Goal: Task Accomplishment & Management: Manage account settings

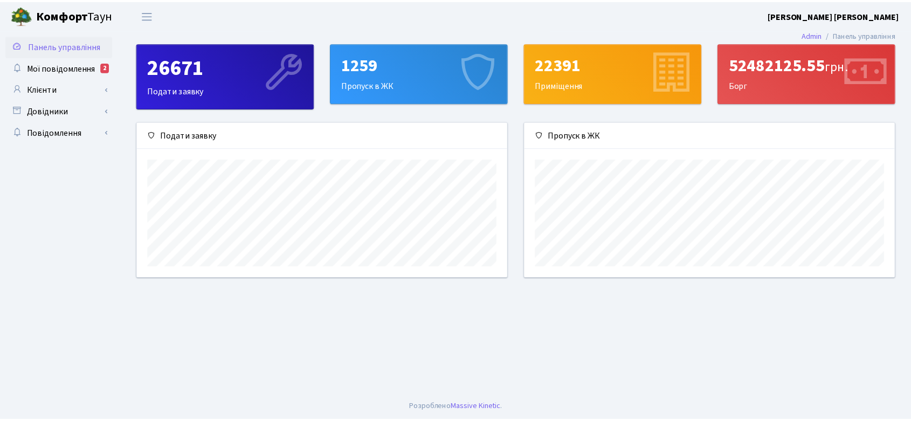
scroll to position [155, 374]
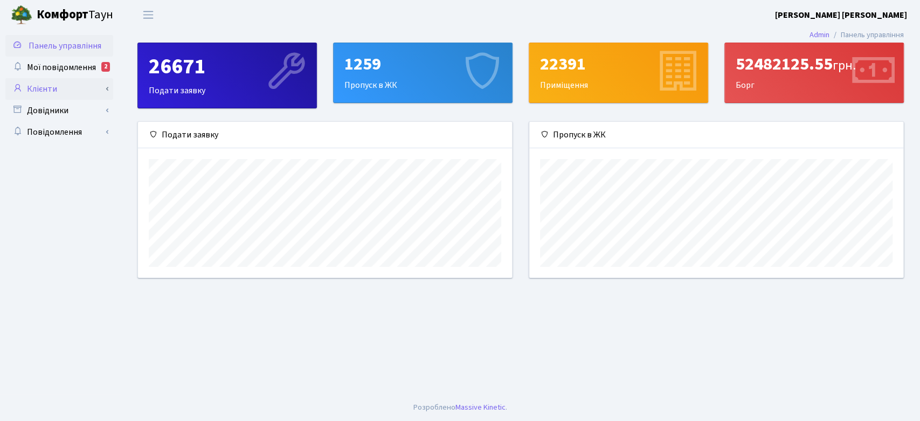
click at [61, 82] on link "Клієнти" at bounding box center [59, 89] width 108 height 22
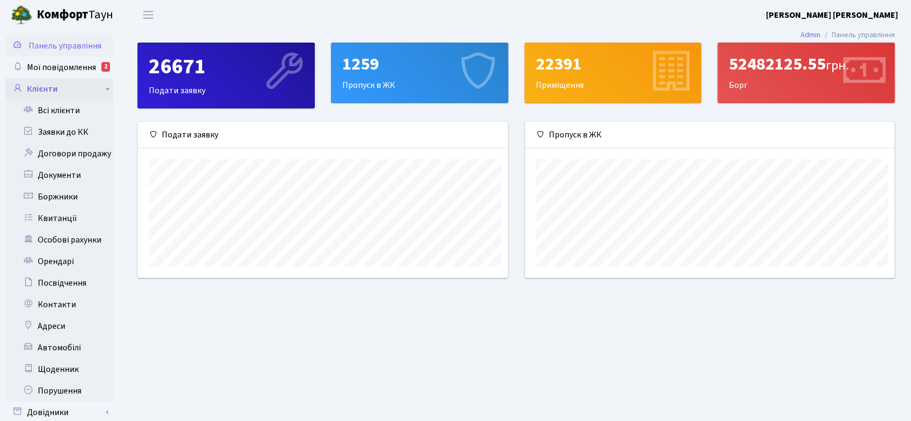
scroll to position [539026, 538812]
click at [74, 111] on link "Всі клієнти" at bounding box center [59, 111] width 108 height 22
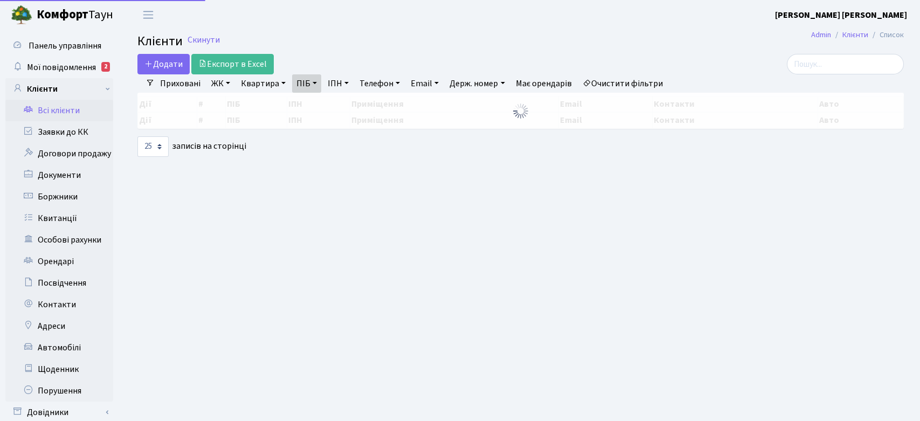
select select "25"
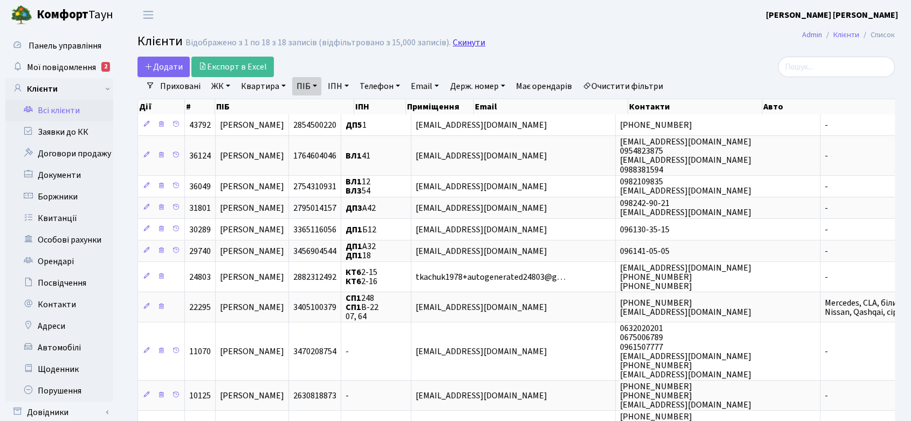
click at [467, 42] on link "Скинути" at bounding box center [469, 43] width 32 height 10
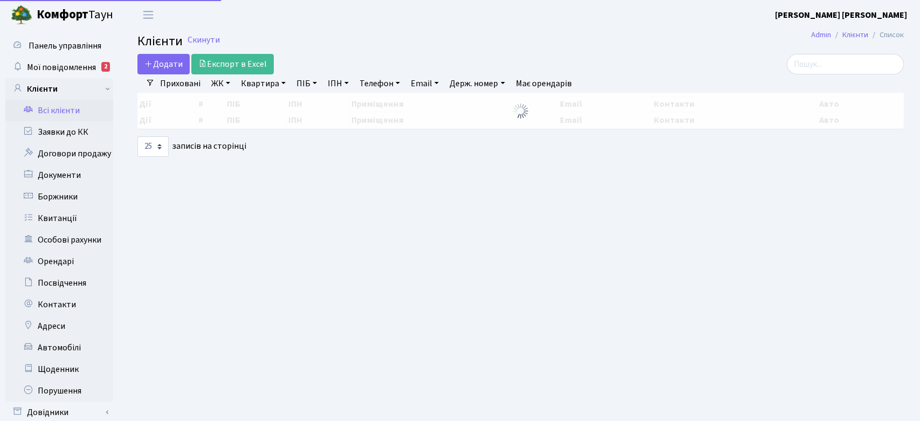
select select "25"
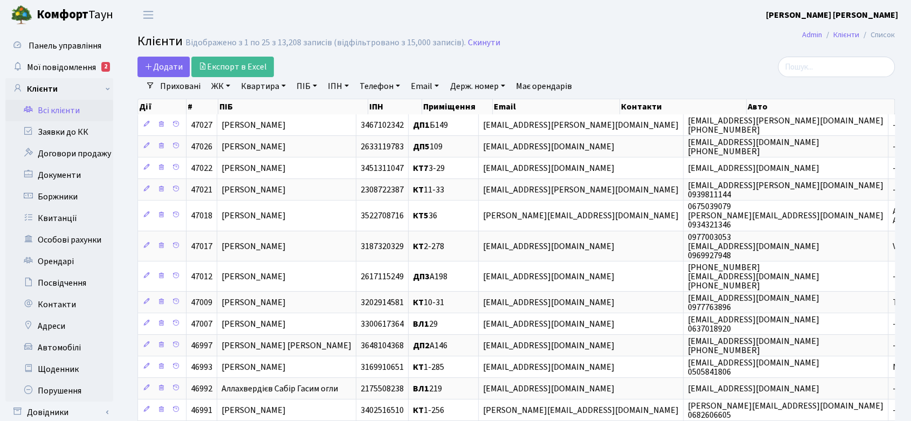
click at [298, 85] on link "ПІБ" at bounding box center [306, 86] width 29 height 18
type input "Новохац"
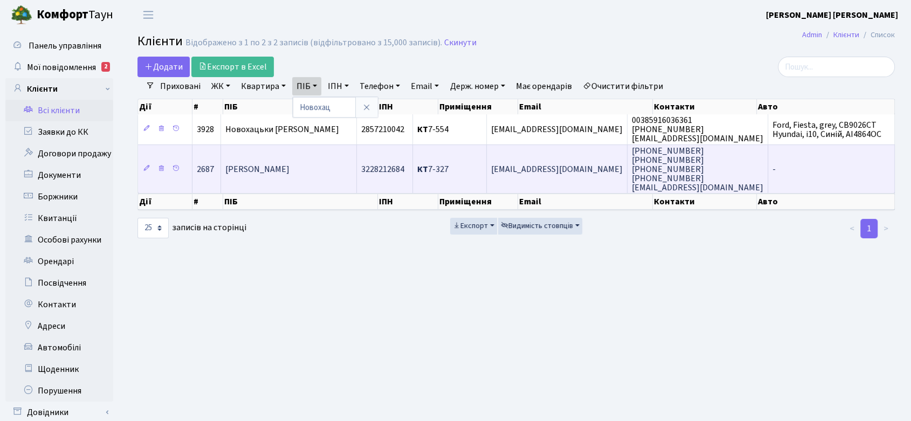
click at [290, 167] on span "Новохацька Єлизавета Сергіївна" at bounding box center [257, 169] width 64 height 12
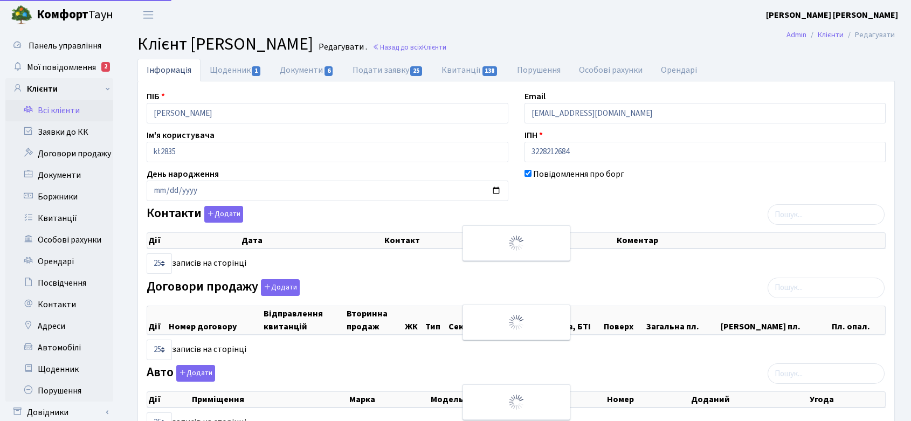
select select "25"
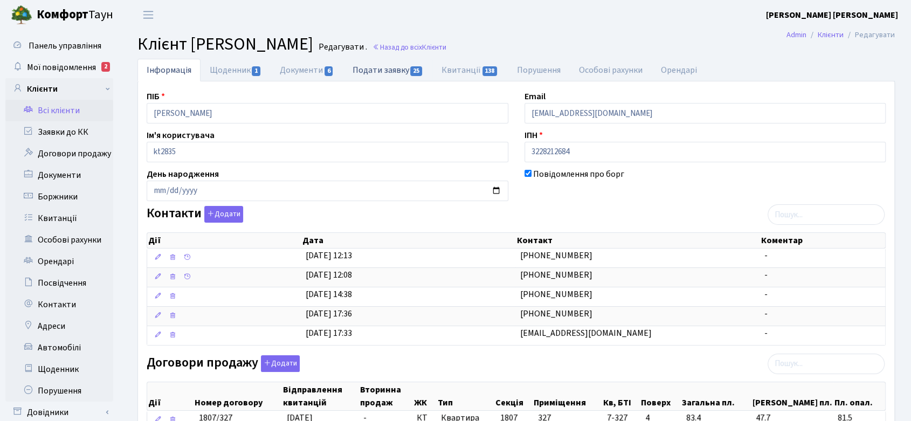
click at [400, 71] on link "Подати заявку 25" at bounding box center [387, 70] width 89 height 22
select select "25"
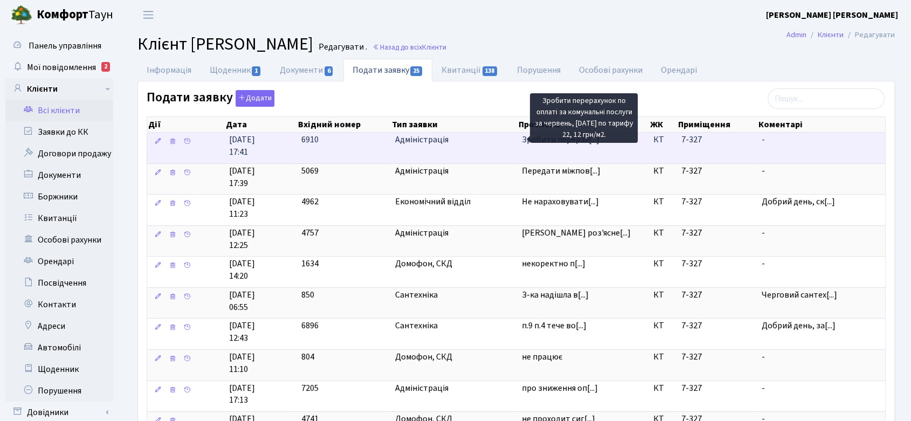
click at [552, 145] on span "Зробити перерах[...]" at bounding box center [561, 140] width 78 height 12
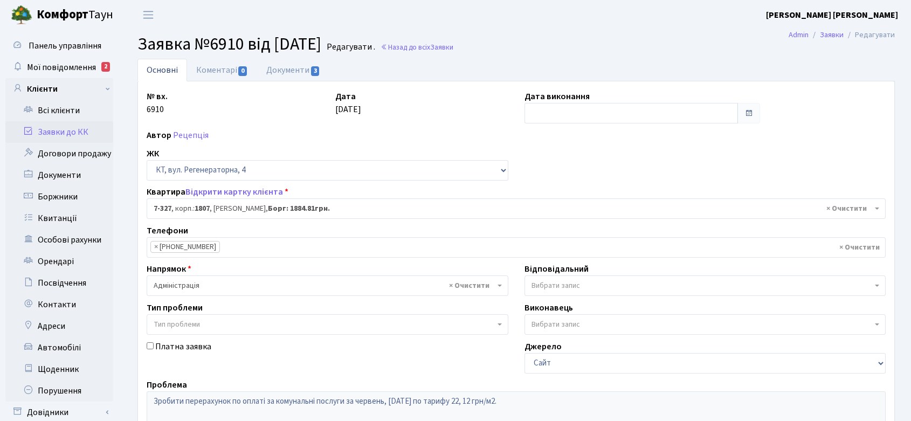
select select "4847"
click at [225, 68] on link "Коментарі 0" at bounding box center [222, 70] width 70 height 22
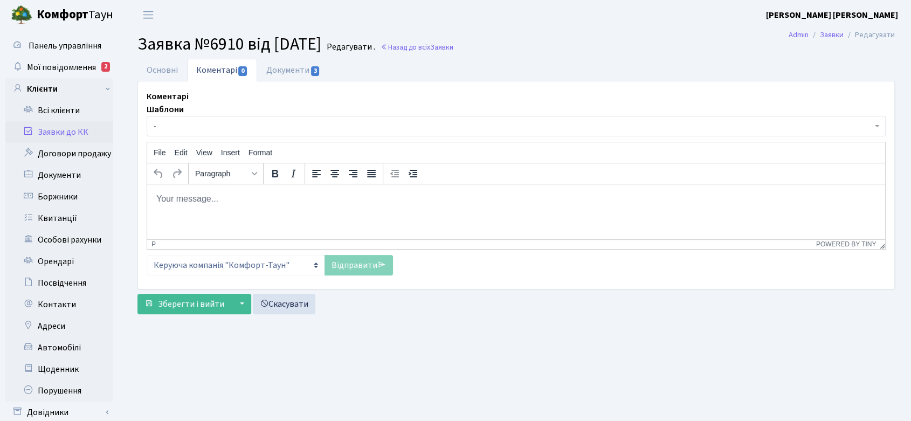
click at [229, 195] on p "Rich Text Area. Press ALT-0 for help." at bounding box center [516, 199] width 721 height 12
click at [171, 73] on link "Основні" at bounding box center [162, 70] width 50 height 22
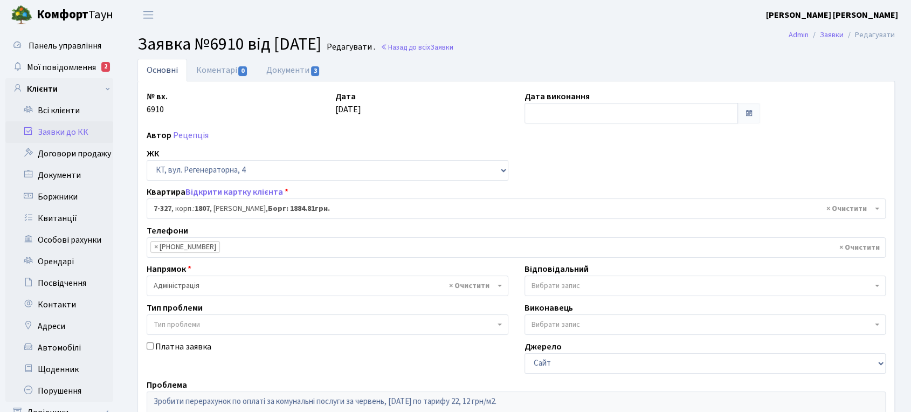
click at [567, 284] on span "Вибрати запис" at bounding box center [556, 285] width 49 height 11
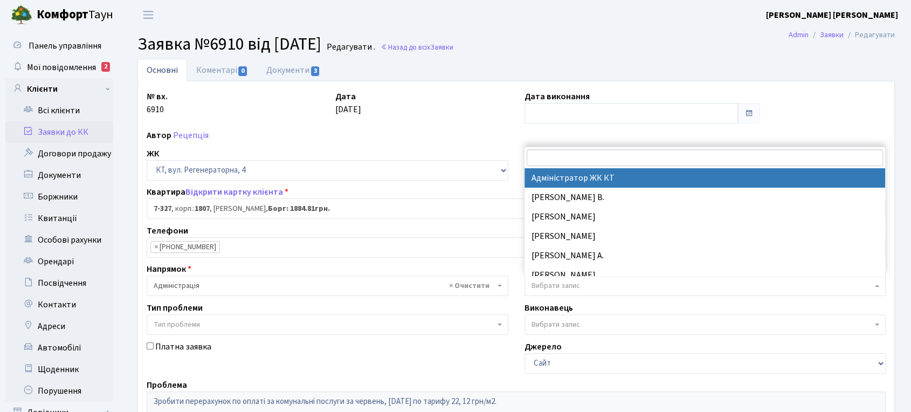
click at [563, 160] on input "search" at bounding box center [705, 157] width 356 height 17
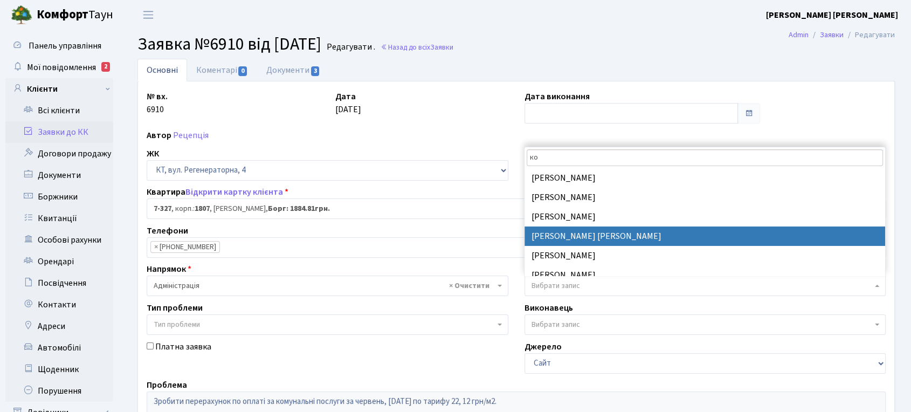
type input "ко"
select select "97"
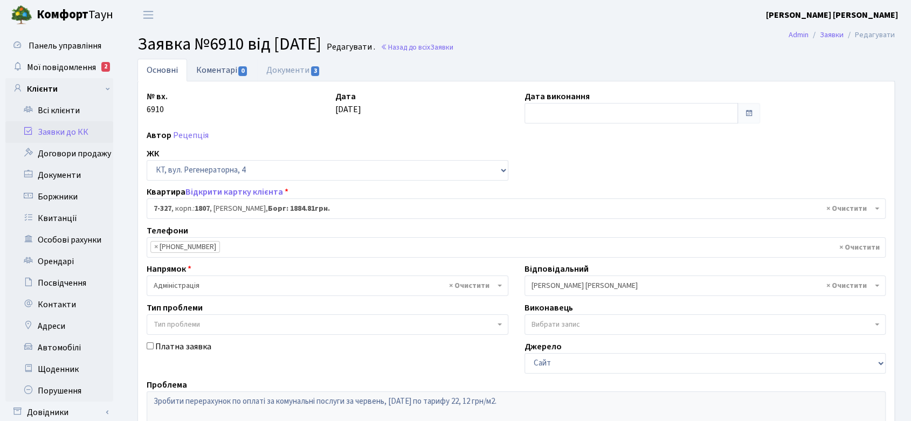
click at [221, 69] on link "Коментарі 0" at bounding box center [222, 70] width 70 height 22
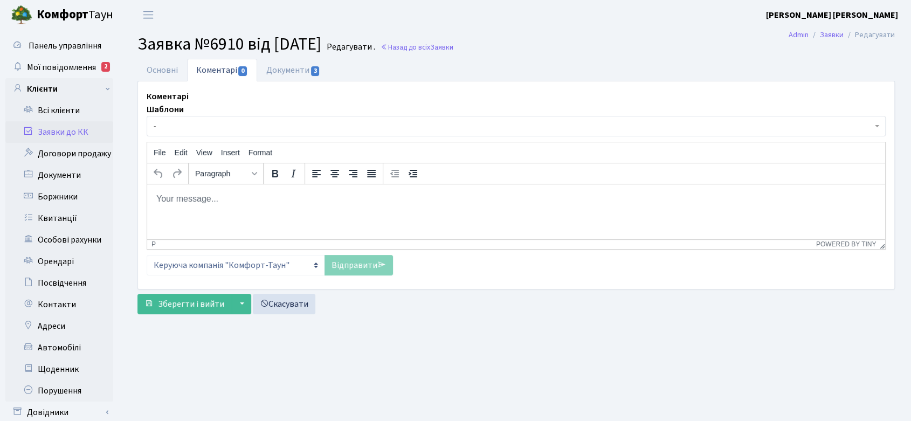
click at [191, 188] on html at bounding box center [516, 198] width 738 height 29
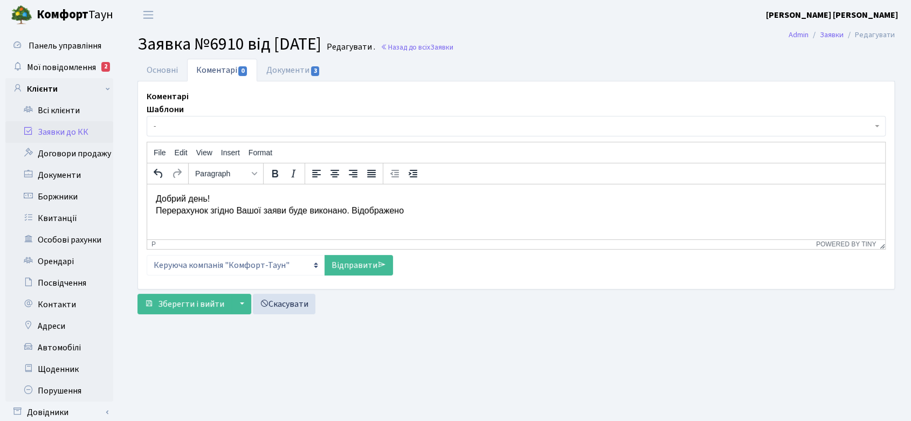
click at [348, 212] on p "Добрий день! Перерахунок згідно Вашої заяви буде виконано. Відображено" at bounding box center [516, 205] width 721 height 24
click at [360, 211] on p "Добрий день! Перерахунок згідно Вашої заяви буде виконано та Відображено" at bounding box center [516, 205] width 721 height 24
click at [449, 212] on p "Добрий день! Перерахунок згідно Вашої заяви буде виконано та відображено" at bounding box center [516, 205] width 721 height 24
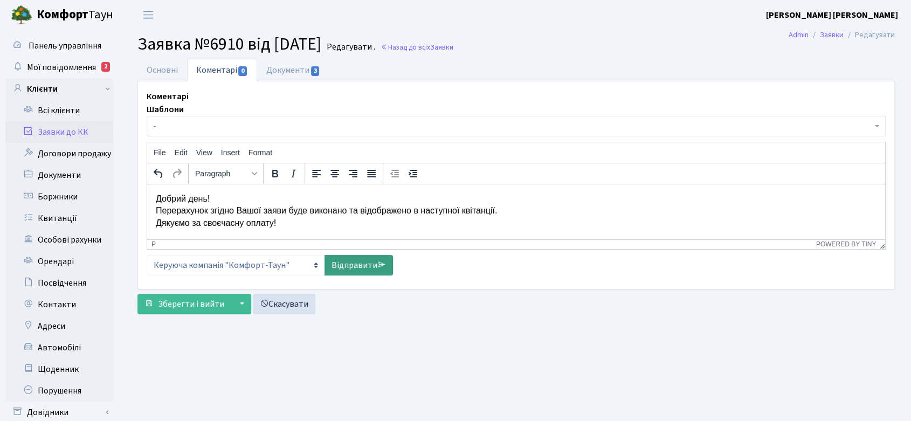
click at [353, 262] on link "Відправити" at bounding box center [359, 265] width 68 height 20
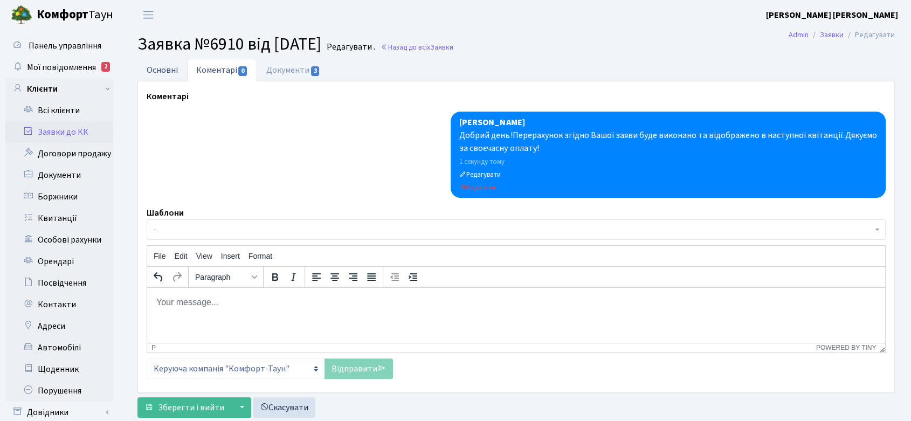
click at [169, 70] on link "Основні" at bounding box center [162, 70] width 50 height 22
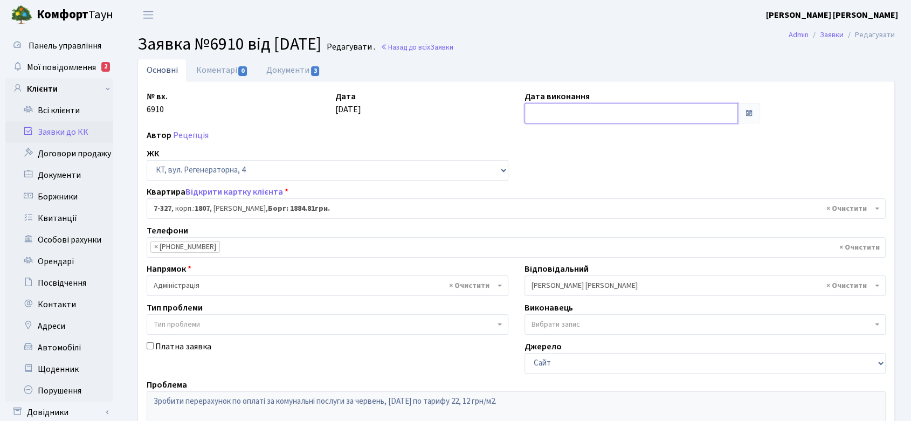
click at [560, 112] on input "text" at bounding box center [632, 113] width 214 height 20
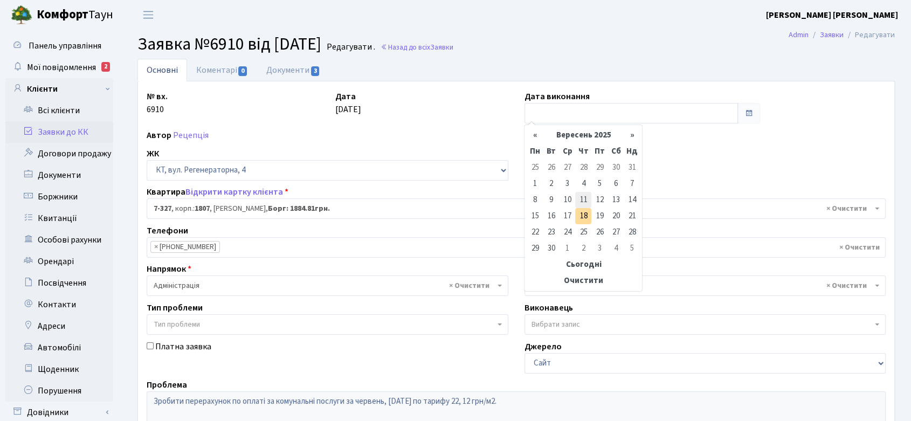
click at [584, 207] on td "11" at bounding box center [583, 200] width 16 height 16
type input "11.09.2025"
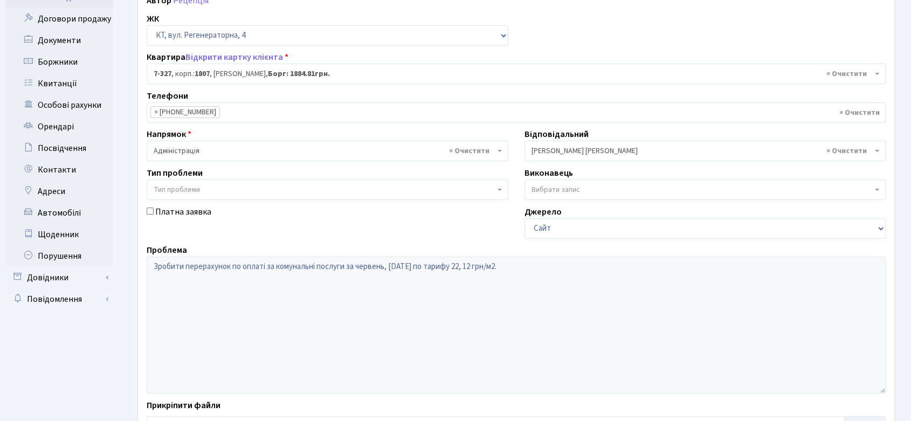
scroll to position [221, 0]
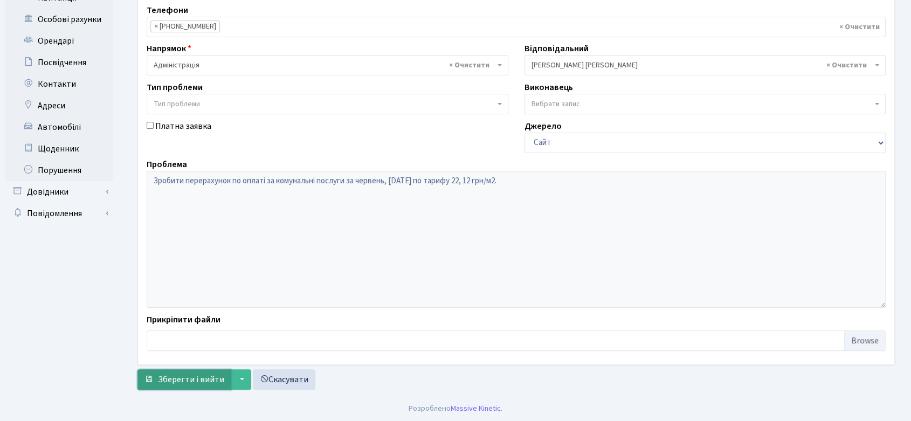
click at [208, 375] on span "Зберегти і вийти" at bounding box center [191, 380] width 66 height 12
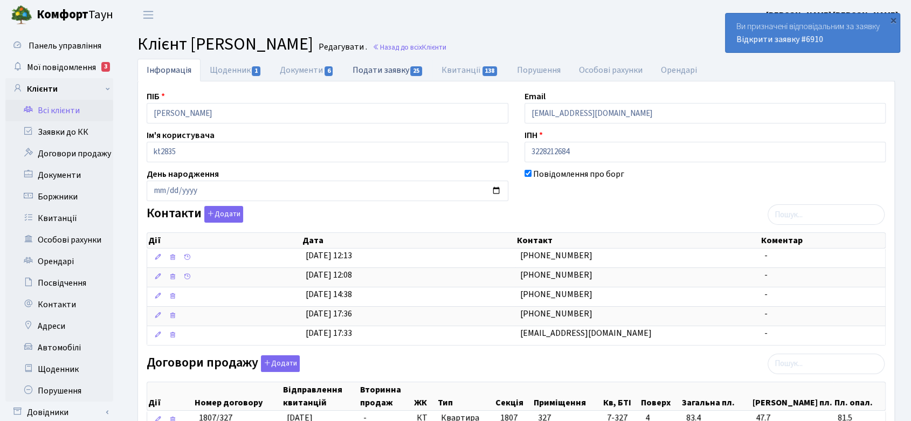
click at [409, 70] on link "Подати заявку 25" at bounding box center [387, 70] width 89 height 22
select select "25"
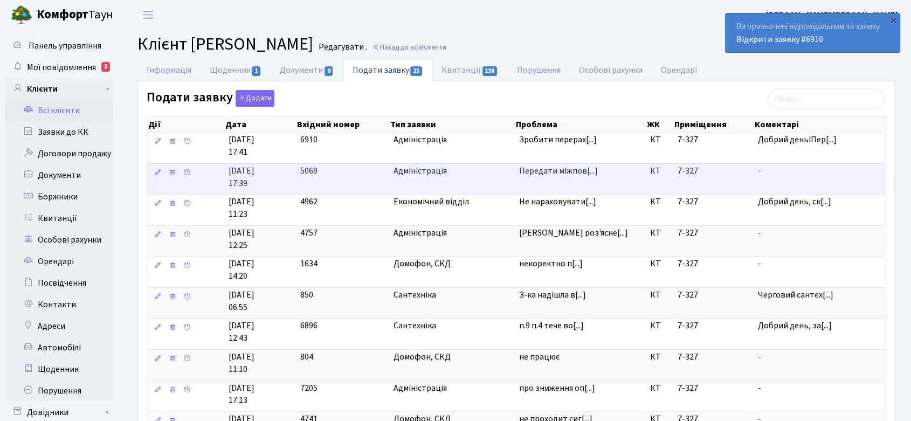
click at [555, 172] on span "Передати міжпов[...]" at bounding box center [558, 171] width 79 height 12
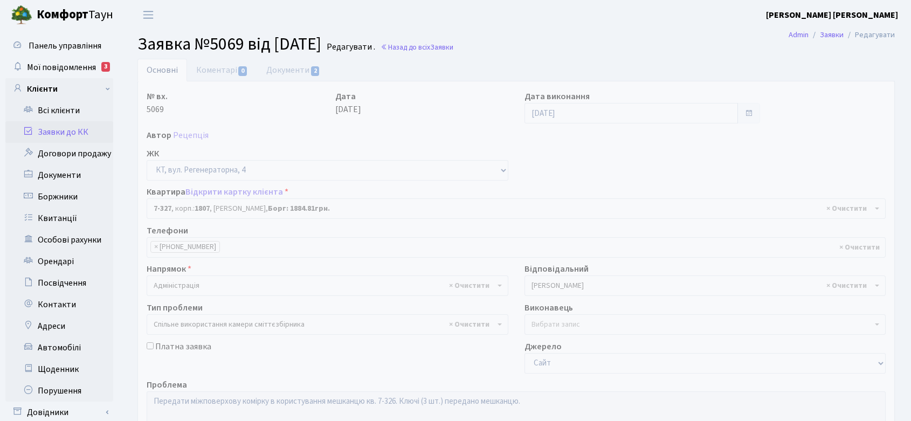
select select "4847"
select select "34"
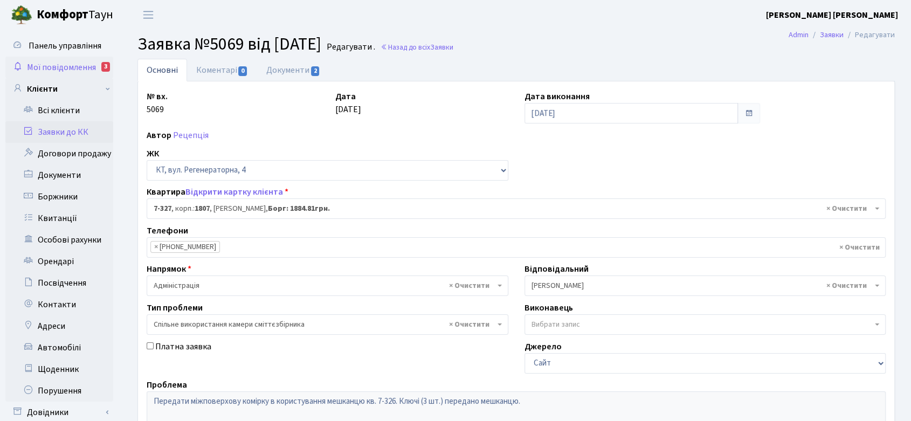
click at [70, 65] on span "Мої повідомлення" at bounding box center [61, 67] width 69 height 12
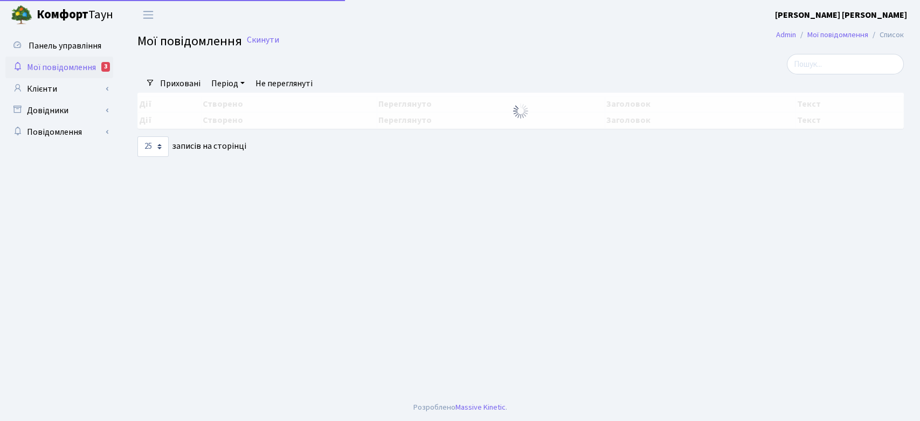
select select "25"
